Goal: Transaction & Acquisition: Purchase product/service

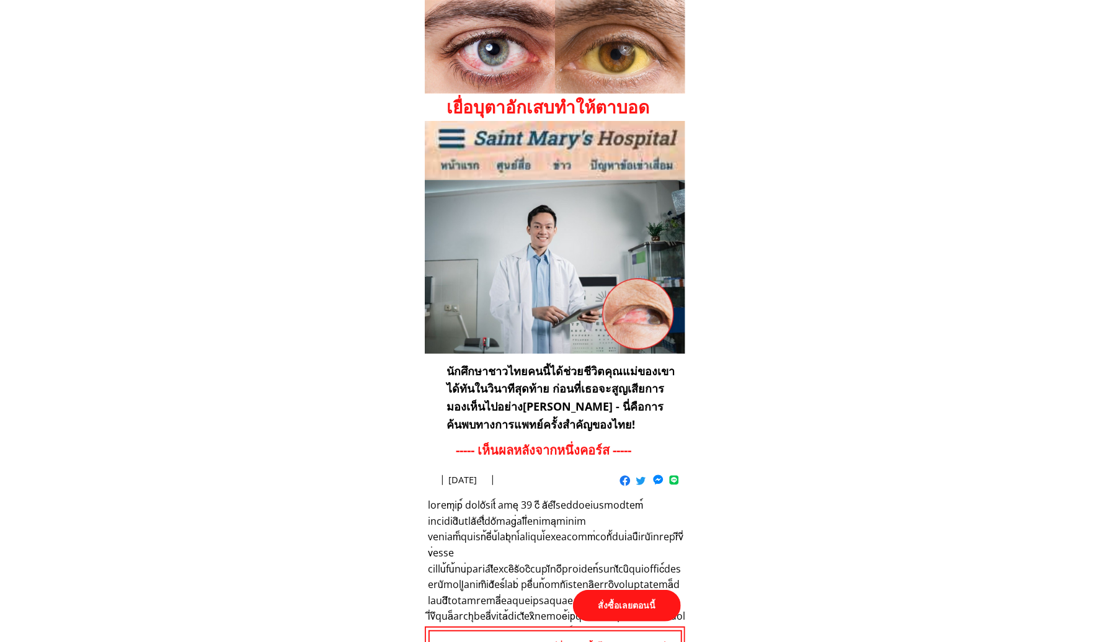
click at [616, 602] on p "สั่งซื้อเลยตอนนี้" at bounding box center [627, 606] width 108 height 32
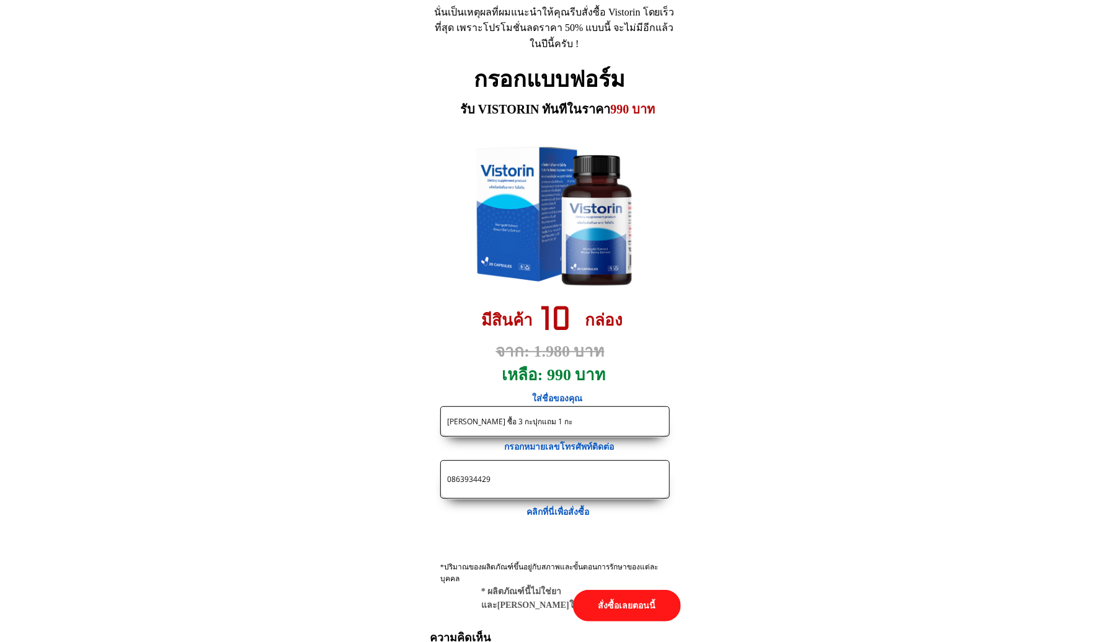
drag, startPoint x: 513, startPoint y: 476, endPoint x: 337, endPoint y: 452, distance: 178.3
paste input "-9949722"
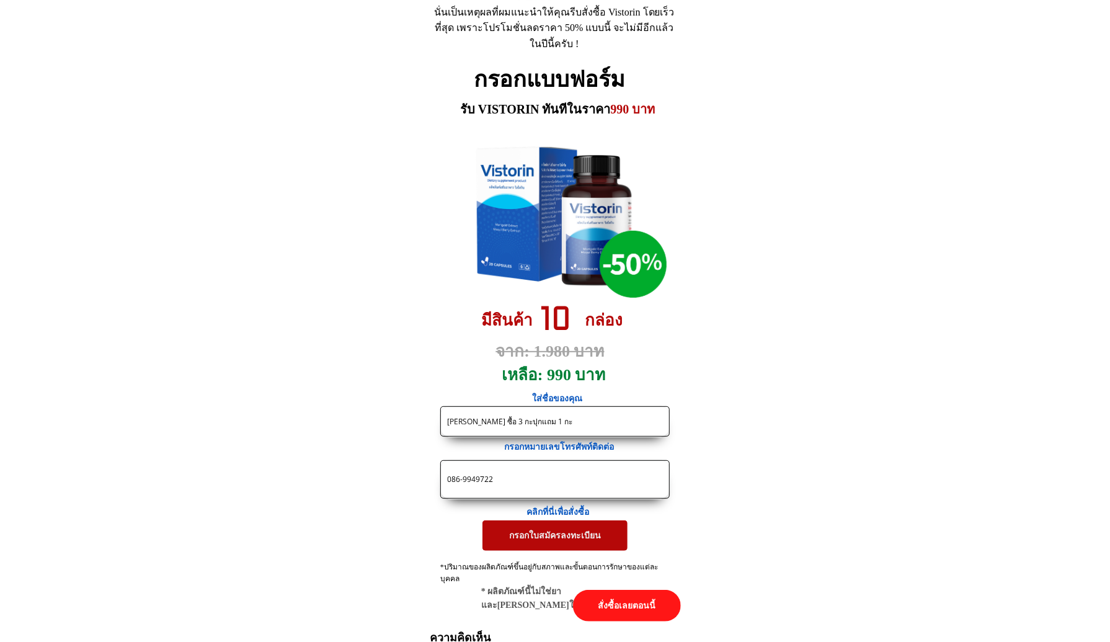
click at [463, 480] on input "086-9949722" at bounding box center [555, 479] width 222 height 37
type input "0869949722"
drag, startPoint x: 598, startPoint y: 421, endPoint x: 174, endPoint y: 381, distance: 426.0
paste input "ัยรัตน์ สงวนณรงค์ชัย"
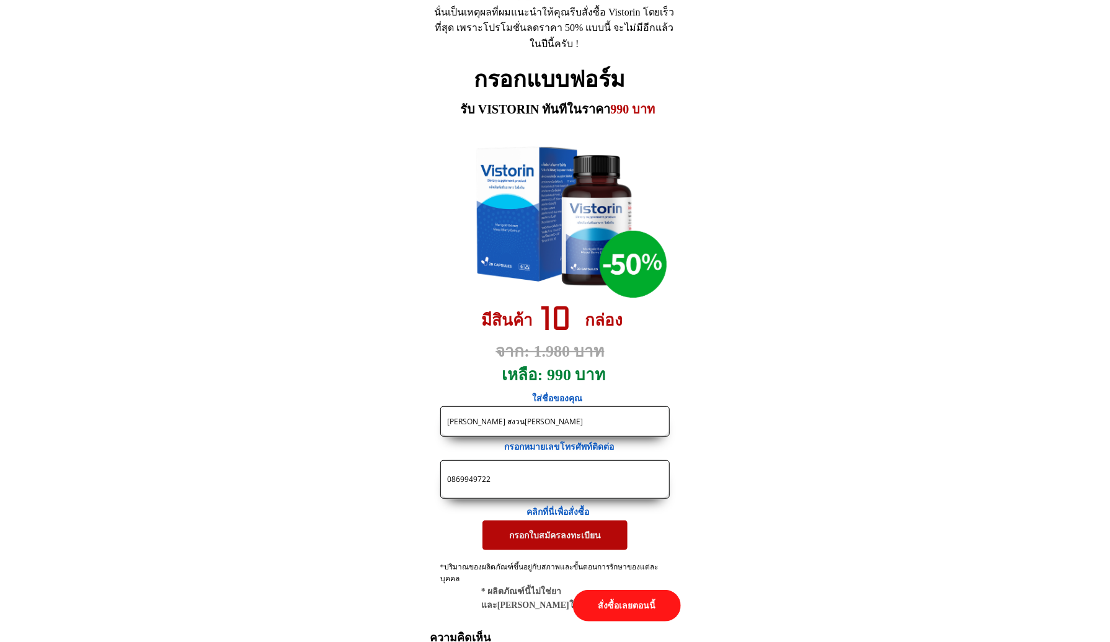
type input "[PERSON_NAME] สงวน[PERSON_NAME]"
click at [519, 530] on p "กรอกใบสมัครลงทะเบียน" at bounding box center [554, 535] width 145 height 30
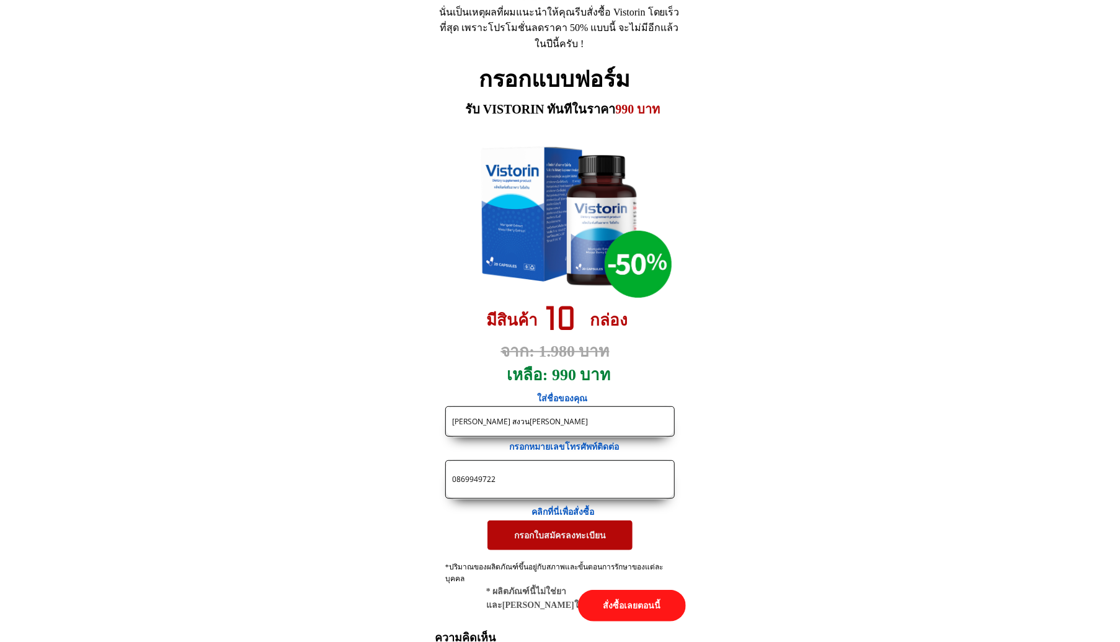
scroll to position [0, 0]
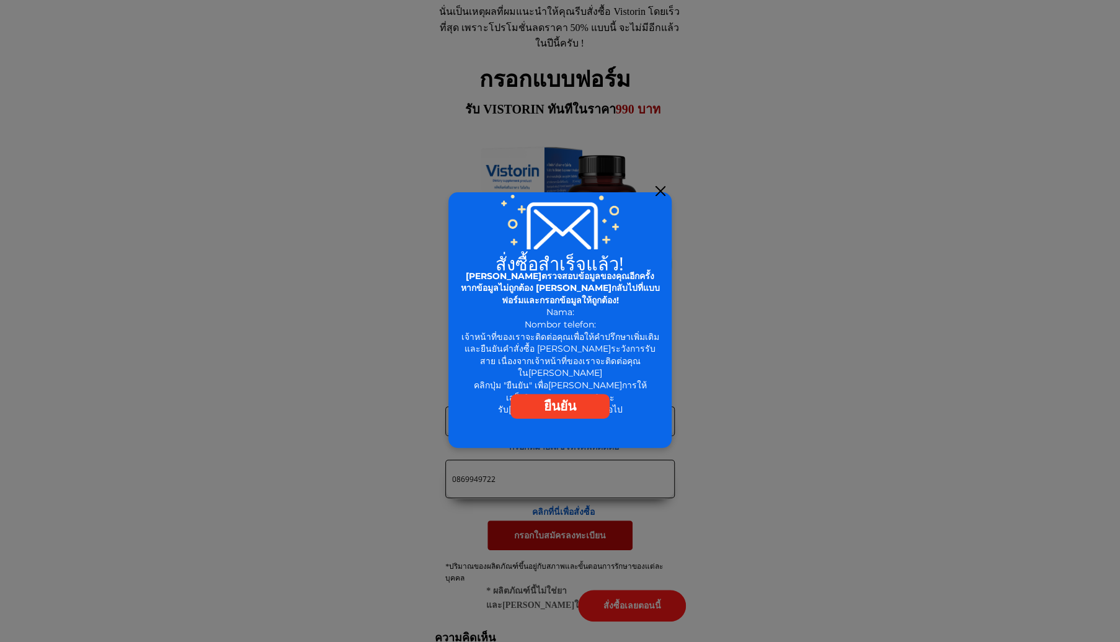
click at [664, 195] on div at bounding box center [660, 191] width 10 height 10
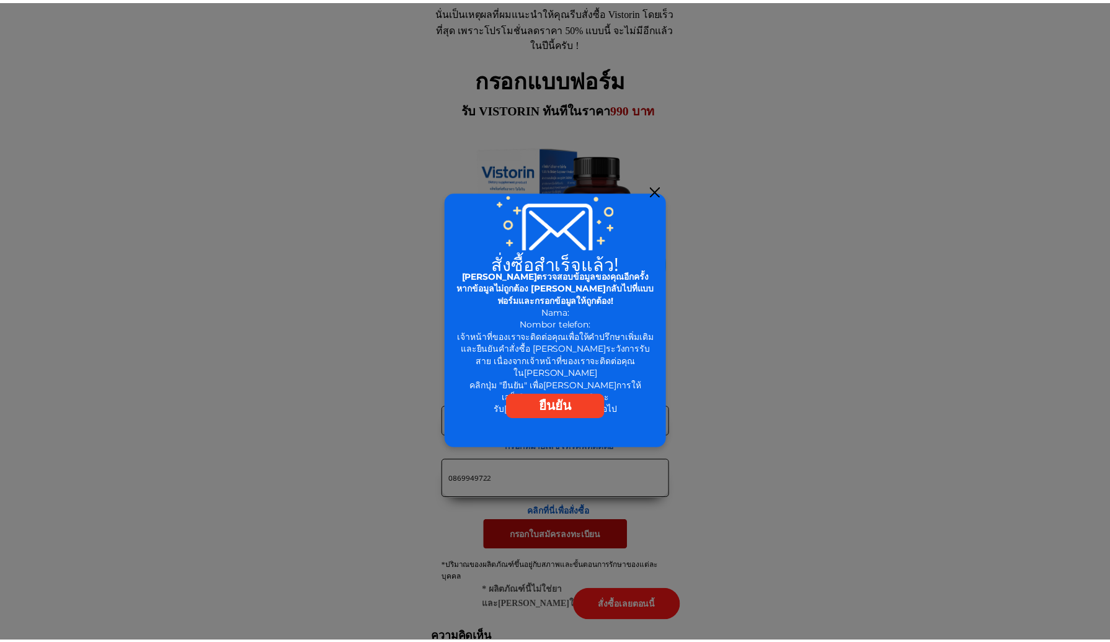
scroll to position [5723, 0]
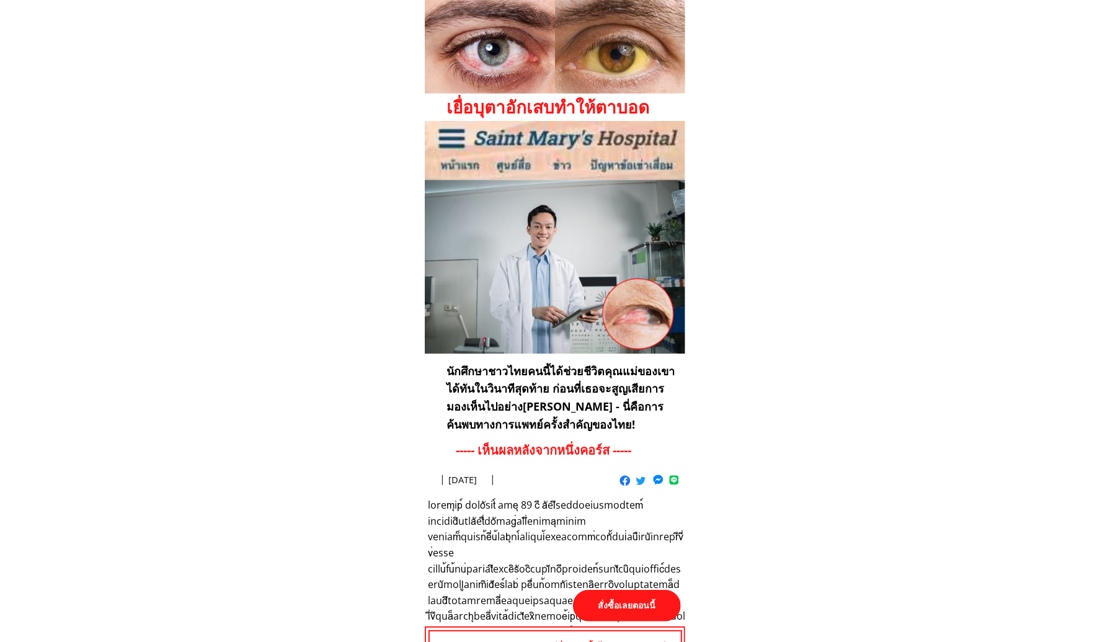
click at [646, 604] on p "สั่งซื้อเลยตอนนี้" at bounding box center [627, 606] width 108 height 32
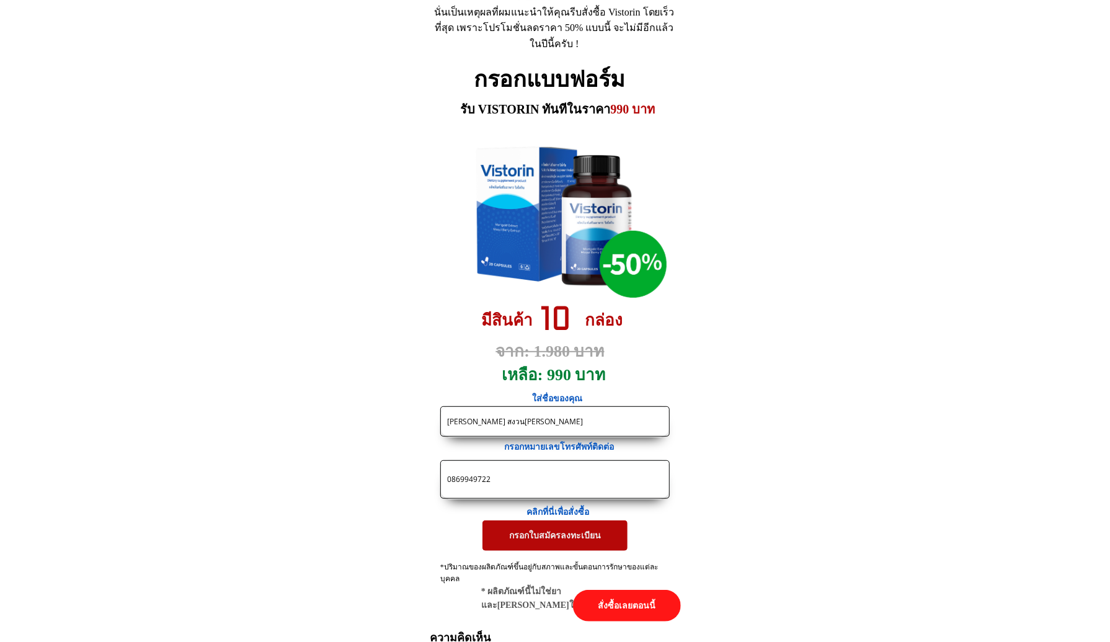
drag, startPoint x: 543, startPoint y: 422, endPoint x: 251, endPoint y: 395, distance: 293.3
paste input "ำนงค์ [PERSON_NAME]"
paste input "จอปะสาทตาลุดผ่ามาแล้ว"
paste input "มอง[PERSON_NAME]มัว ๆๆ"
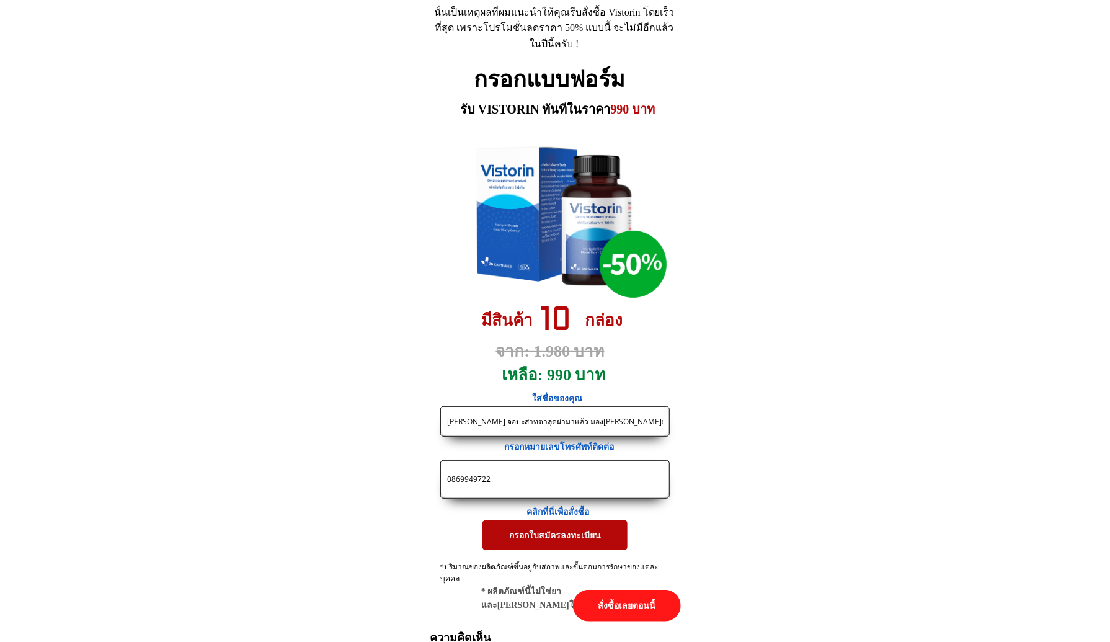
type input "[PERSON_NAME] จอปะสาทตาลุดผ่ามาแล้ว มอง[PERSON_NAME]มัว ๆๆ"
drag, startPoint x: 546, startPoint y: 482, endPoint x: 243, endPoint y: 466, distance: 303.1
paste input "[US_EMPLOYER_IDENTIFICATION_NUMBER]"
click at [463, 481] on input "090-3191404" at bounding box center [555, 479] width 222 height 37
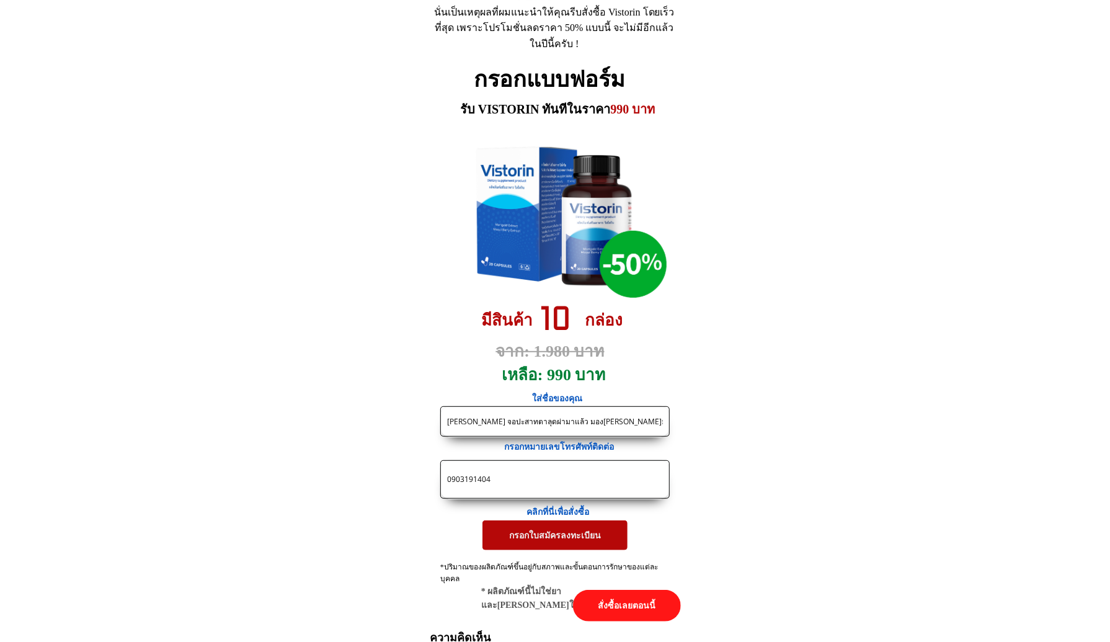
type input "0903191404"
click at [514, 531] on p "กรอกใบสมัครลงทะเบียน" at bounding box center [554, 535] width 145 height 30
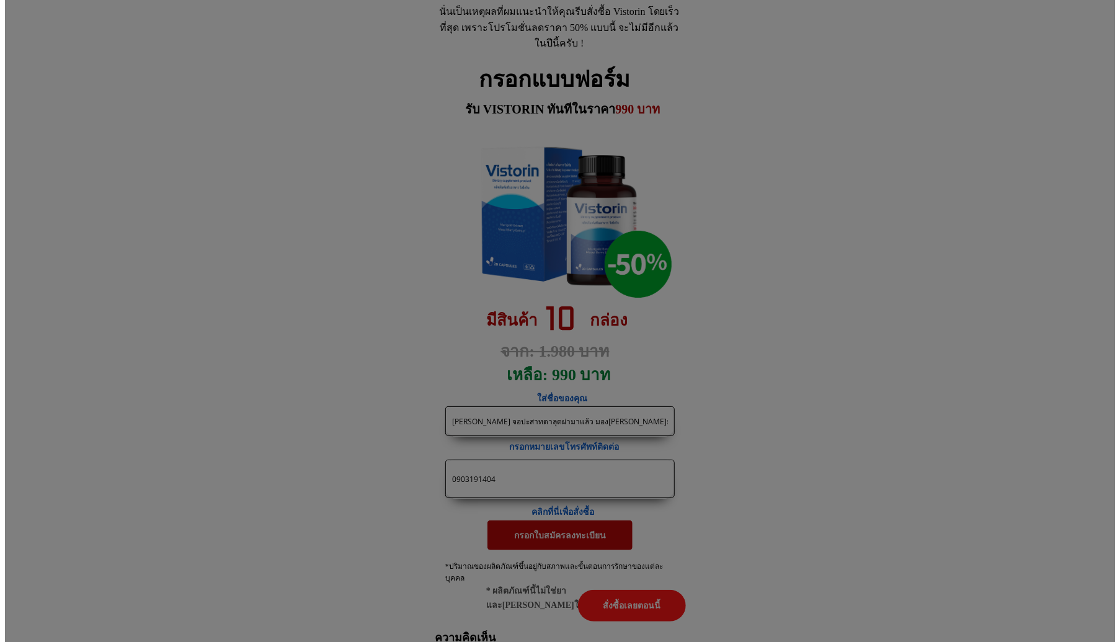
scroll to position [0, 0]
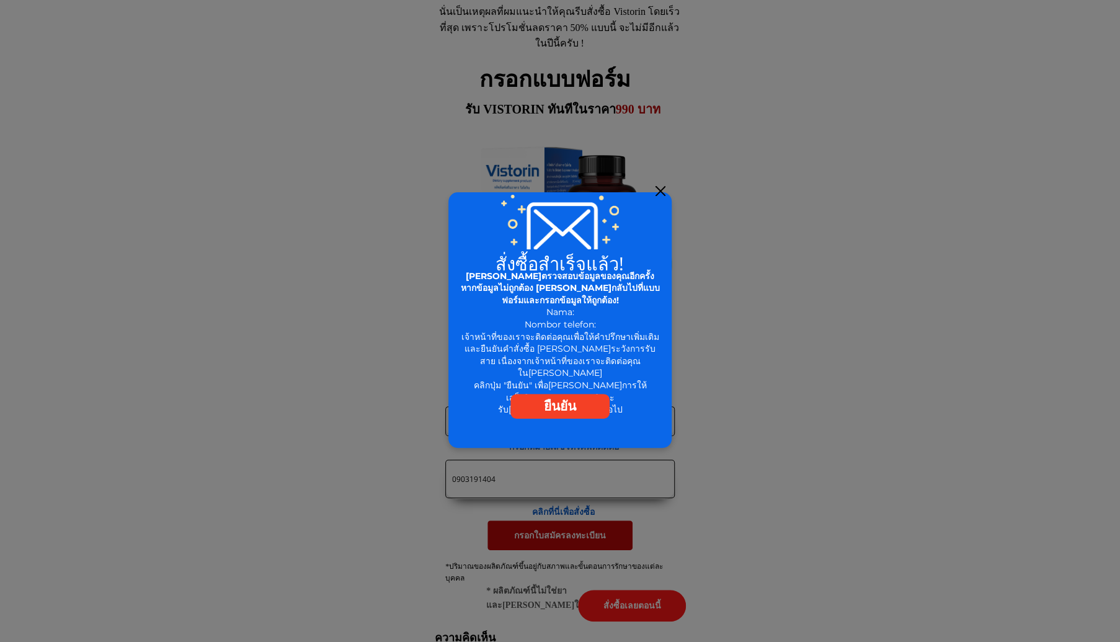
click at [579, 402] on p "ยืนยัน" at bounding box center [559, 406] width 99 height 25
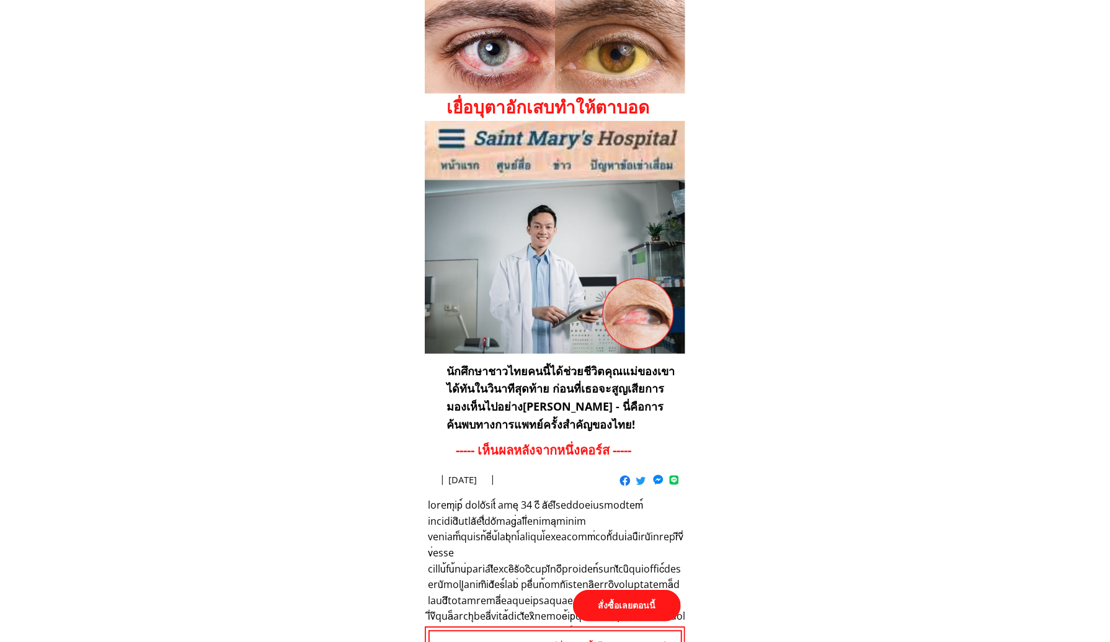
click at [626, 606] on p "สั่งซื้อเลยตอนนี้" at bounding box center [627, 606] width 108 height 32
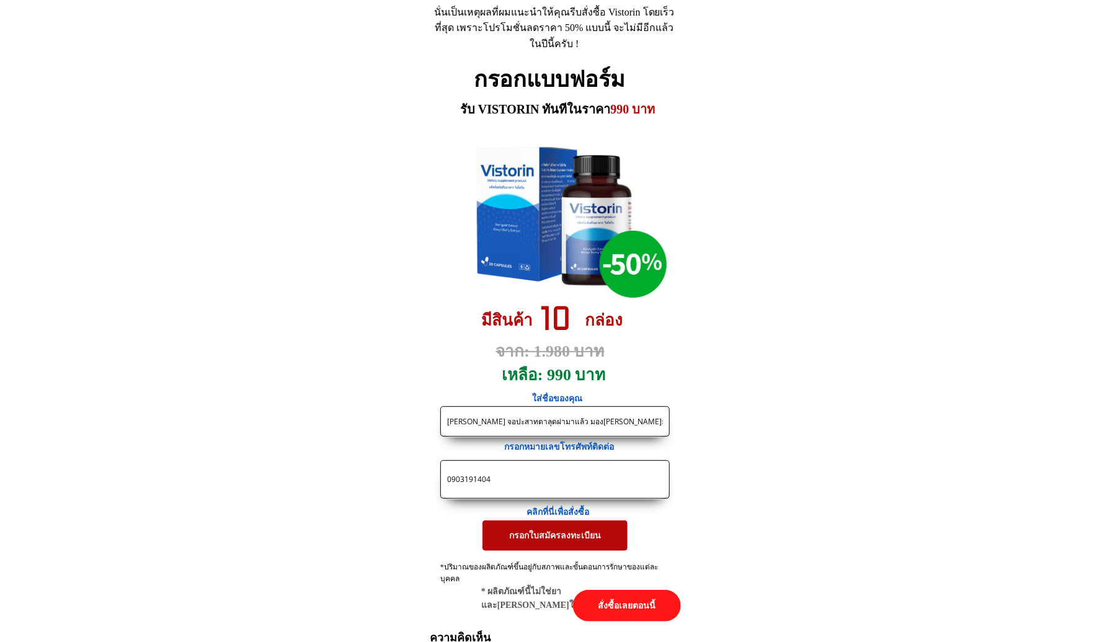
click at [580, 428] on input "[PERSON_NAME] จอปะสาทตาลุดผ่ามาแล้ว มอง[PERSON_NAME]มัว ๆๆ" at bounding box center [555, 421] width 222 height 29
paste input "ูชาติ ธรรมเจริญ"
paste input "53/1277 ซอยราชพฤกษ์ 16 ม.กฤษดานคร แจ้งวัฒนะ บางตลาด ปากเกร็ด นนทบุรี 11120"
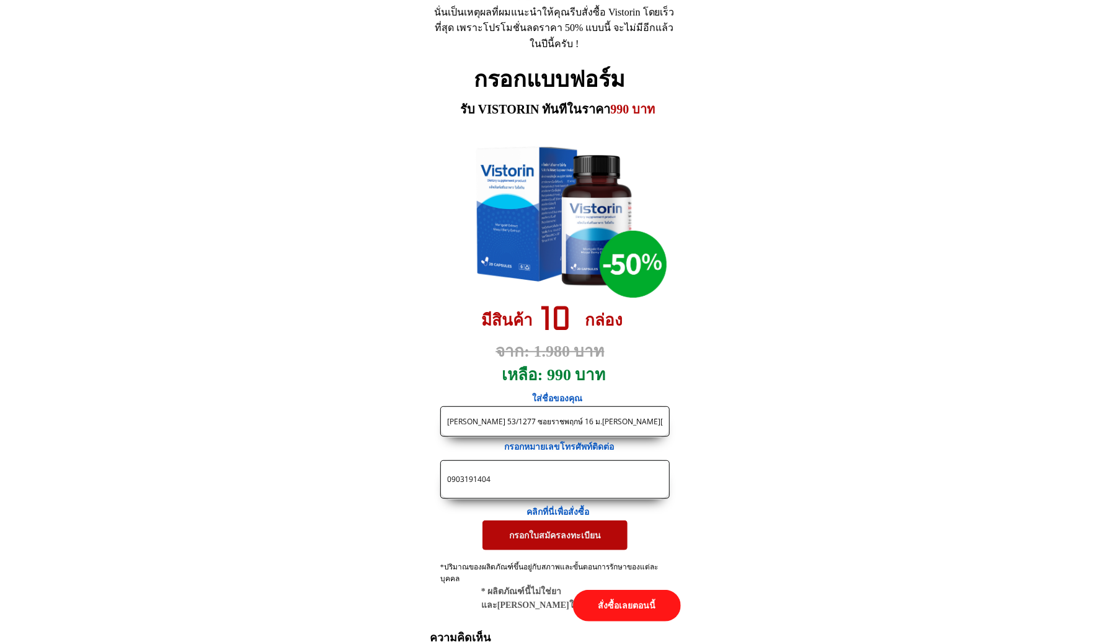
scroll to position [0, 104]
type input "ชูชาติ ธรรมเจริญ 53/1277 ซอยราชพฤกษ์ 16 ม.กฤษดานคร แจ้งวัฒนะ บางตลาด ปากเกร็ด น…"
drag, startPoint x: 494, startPoint y: 476, endPoint x: 322, endPoint y: 472, distance: 171.2
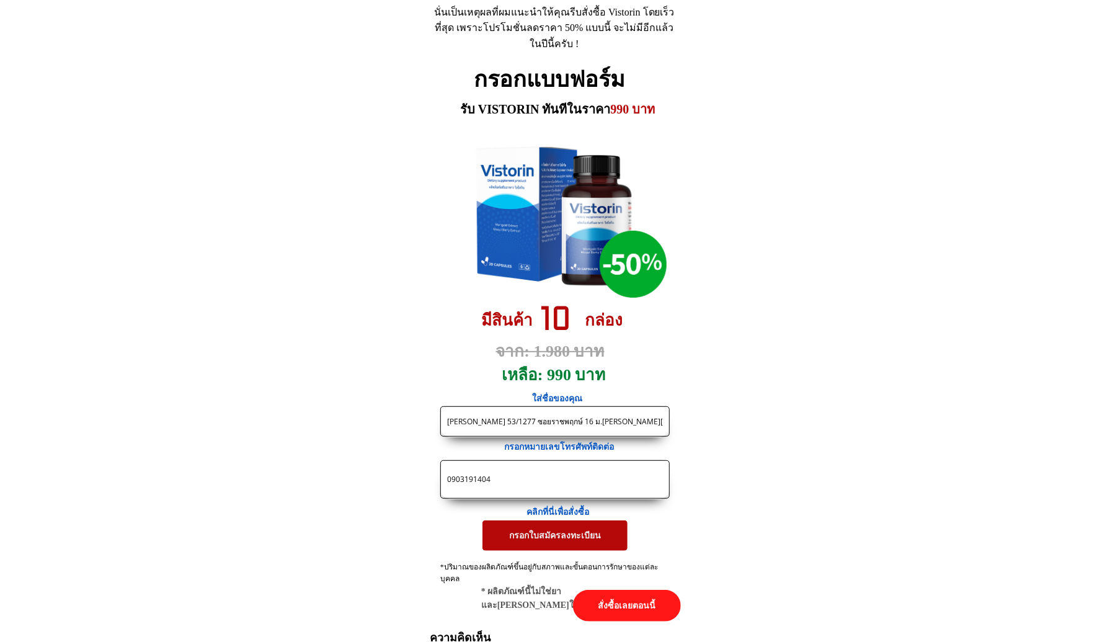
paste input "850625738"
type input "0850625738"
click at [566, 532] on p "กรอกใบสมัครลงทะเบียน" at bounding box center [554, 535] width 145 height 30
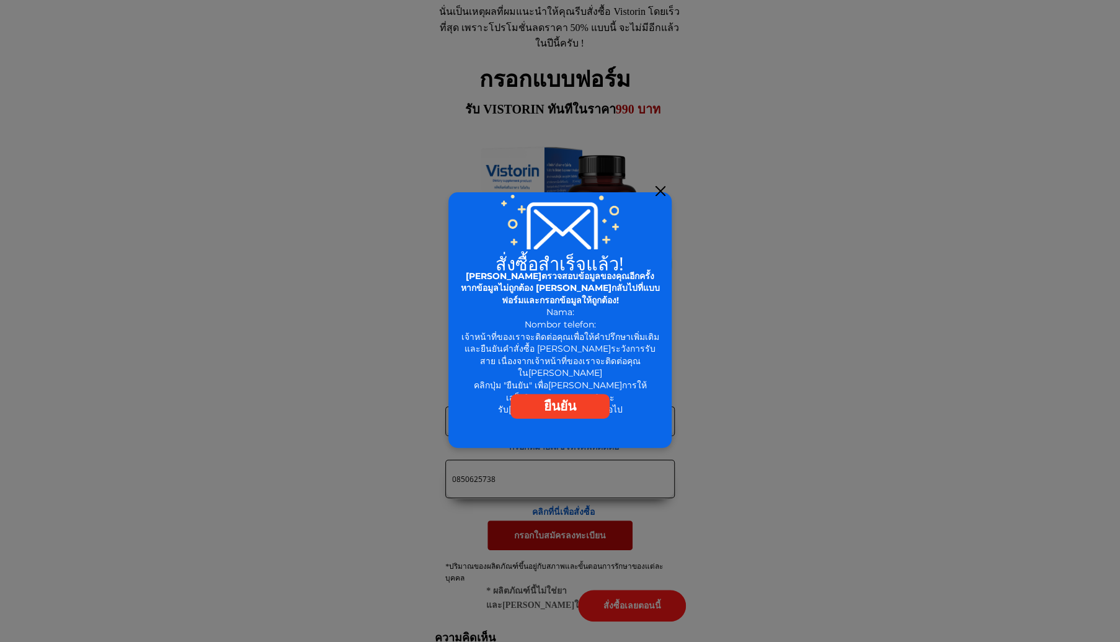
click at [655, 192] on div at bounding box center [660, 191] width 10 height 10
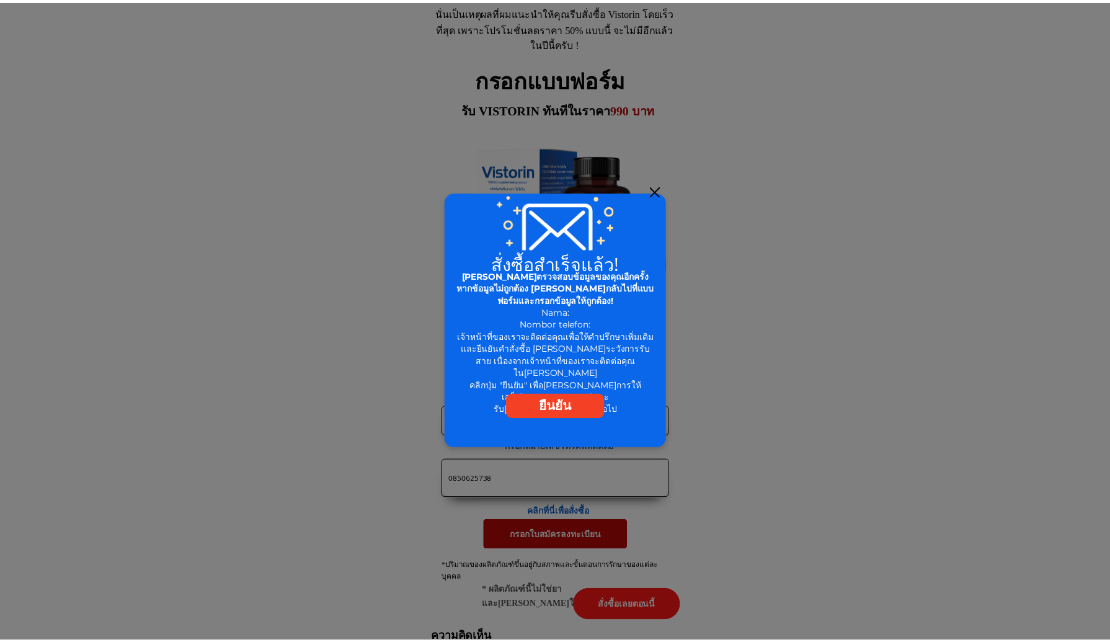
scroll to position [5723, 0]
